Goal: Navigation & Orientation: Find specific page/section

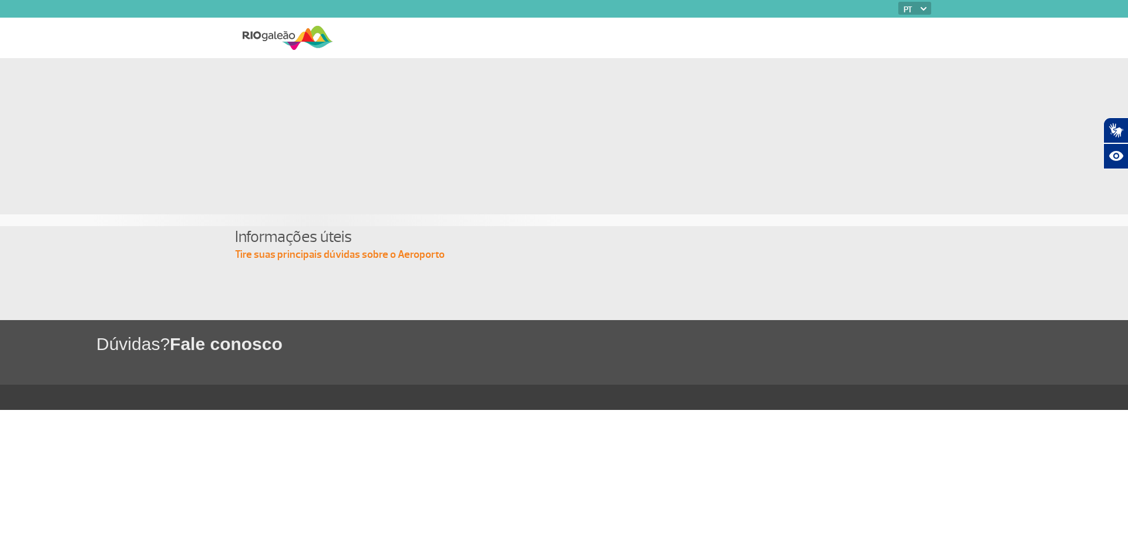
click at [262, 30] on img at bounding box center [288, 38] width 91 height 29
